Goal: Information Seeking & Learning: Obtain resource

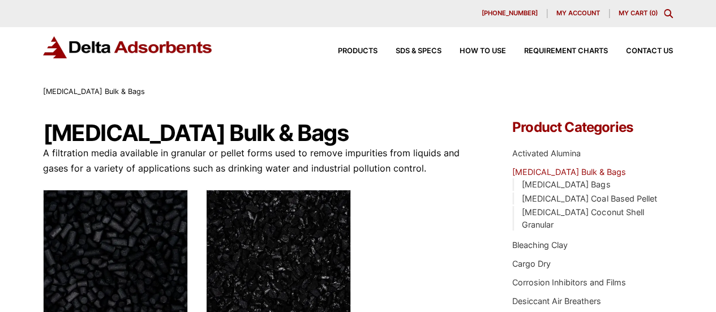
click at [552, 45] on div "Products SDS & SPECS How to Use Requirement Charts Contact Us" at bounding box center [496, 51] width 362 height 16
click at [552, 56] on div "Products SDS & SPECS How to Use Requirement Charts Contact Us" at bounding box center [496, 51] width 362 height 16
click at [549, 54] on span "Requirement Charts" at bounding box center [566, 51] width 84 height 7
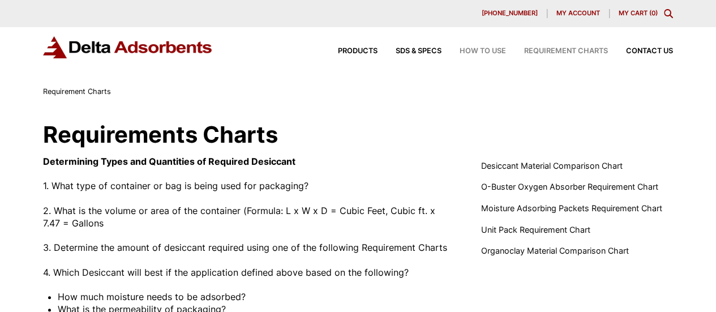
click at [483, 54] on span "How to Use" at bounding box center [483, 51] width 46 height 7
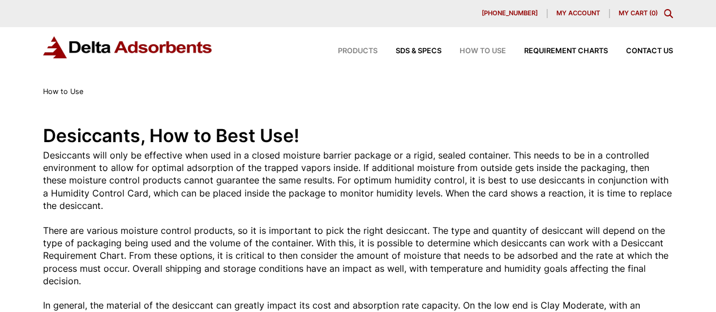
click at [372, 52] on span "Products" at bounding box center [358, 51] width 40 height 7
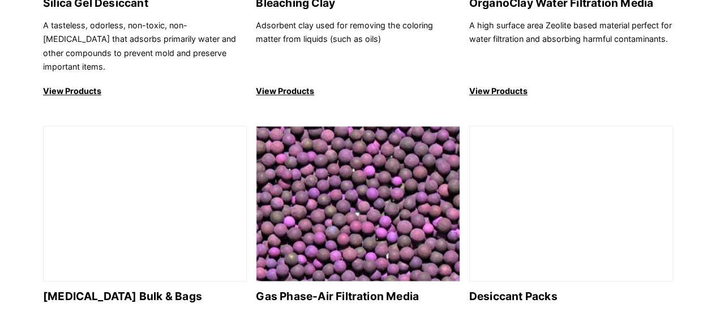
scroll to position [604, 0]
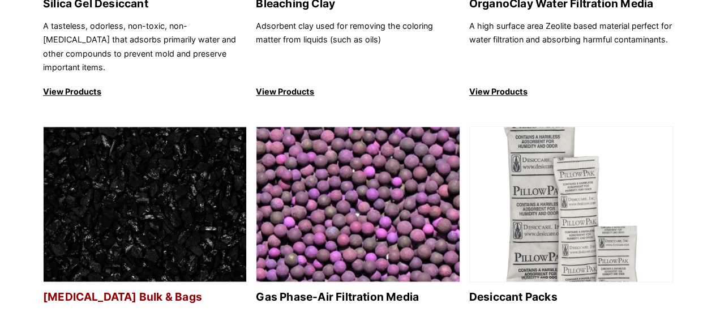
click at [174, 191] on img at bounding box center [145, 205] width 203 height 156
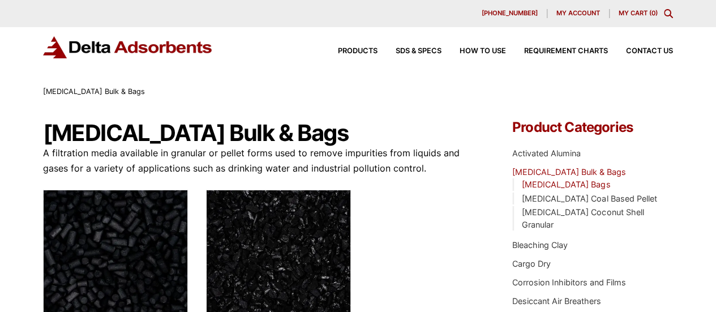
click at [584, 184] on link "Activated Carbon Bags" at bounding box center [566, 185] width 88 height 10
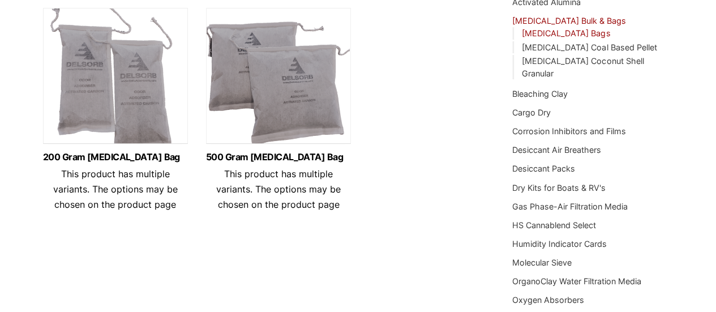
scroll to position [151, 0]
click at [622, 49] on link "[MEDICAL_DATA] Coal Based Pellet" at bounding box center [589, 48] width 135 height 10
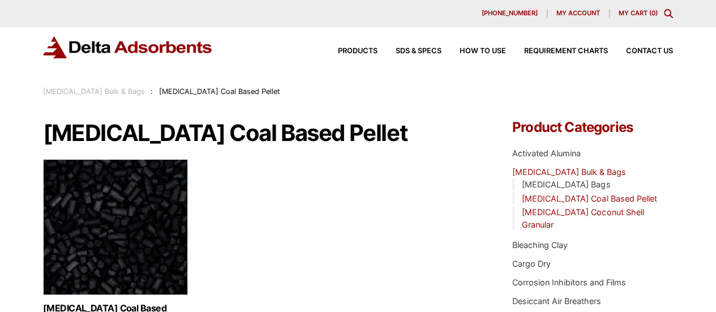
click at [572, 215] on link "[MEDICAL_DATA] Coconut Shell Granular" at bounding box center [583, 218] width 122 height 22
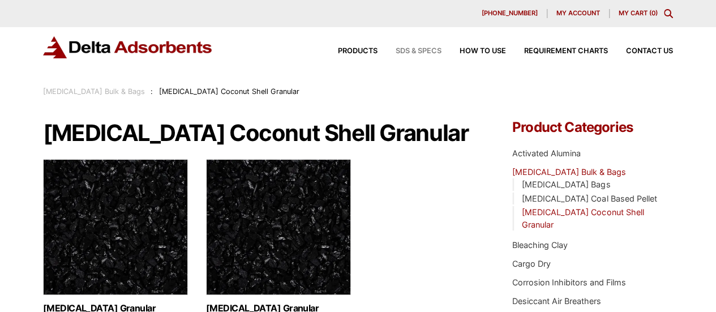
click at [428, 50] on span "SDS & SPECS" at bounding box center [419, 51] width 46 height 7
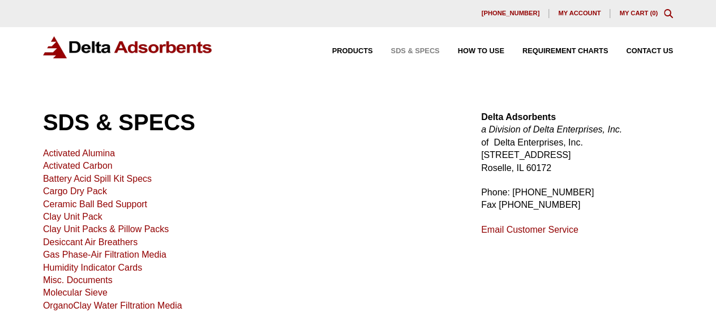
scroll to position [151, 0]
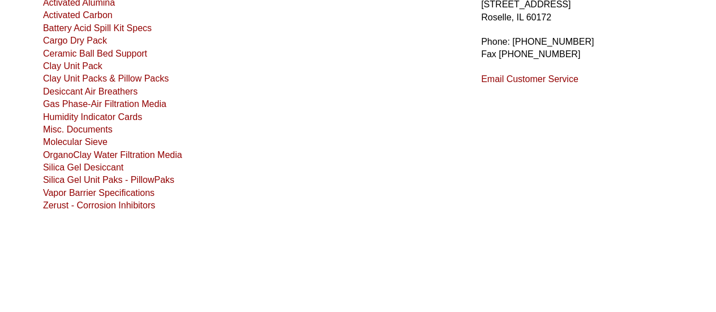
click at [78, 19] on link "Activated Carbon" at bounding box center [78, 15] width 70 height 10
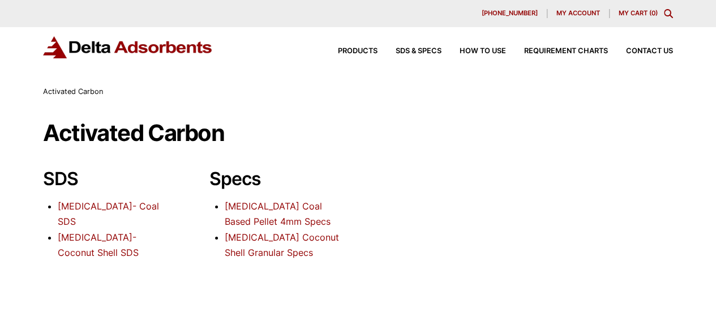
click at [94, 210] on link "[MEDICAL_DATA]- Coal SDS" at bounding box center [108, 213] width 101 height 27
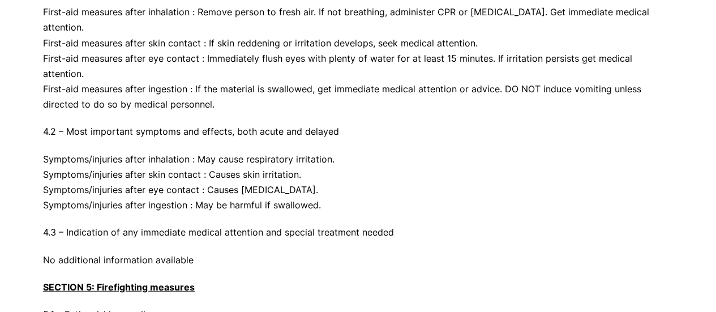
scroll to position [1152, 0]
